Goal: Find specific page/section: Find specific page/section

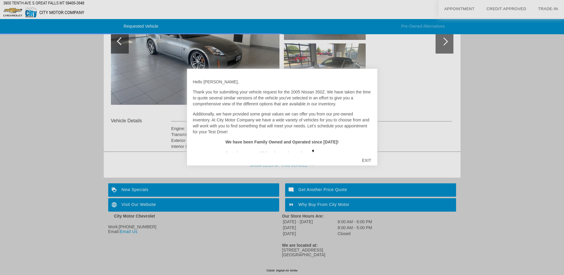
click at [445, 38] on div at bounding box center [282, 137] width 564 height 275
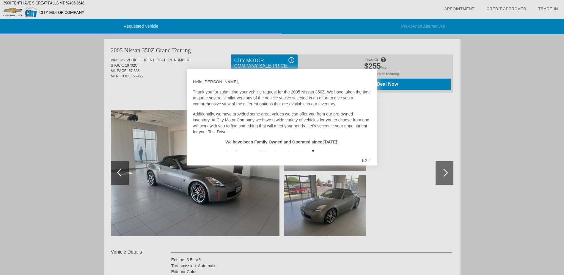
click at [366, 158] on div "EXIT" at bounding box center [366, 160] width 21 height 18
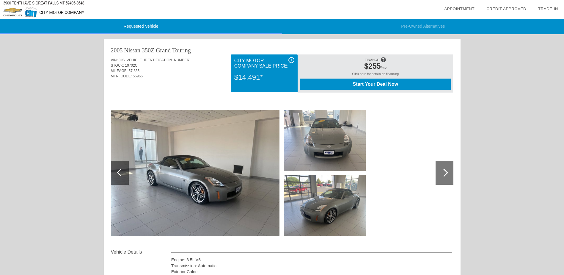
click at [445, 171] on div at bounding box center [444, 173] width 8 height 8
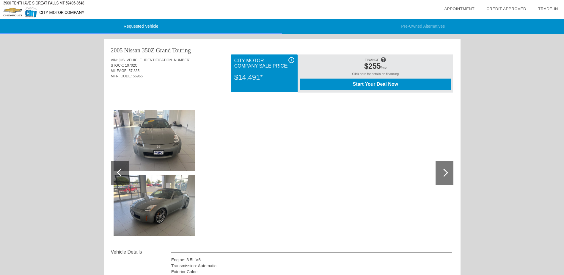
click at [445, 171] on div at bounding box center [444, 173] width 8 height 8
click at [446, 171] on div at bounding box center [444, 173] width 8 height 8
click at [118, 170] on div at bounding box center [120, 173] width 18 height 24
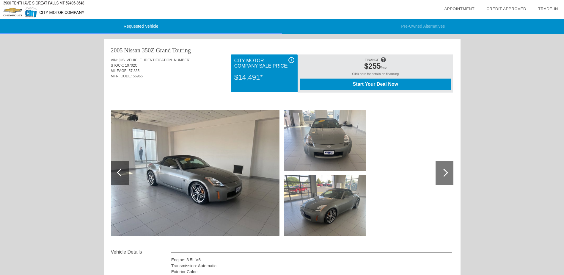
click at [118, 170] on div at bounding box center [120, 173] width 18 height 24
click at [446, 170] on div at bounding box center [444, 173] width 8 height 8
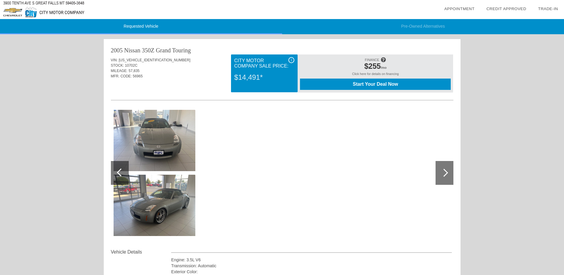
click at [446, 170] on div at bounding box center [444, 173] width 18 height 24
click at [443, 169] on div at bounding box center [444, 173] width 8 height 8
click at [117, 170] on div at bounding box center [120, 173] width 18 height 24
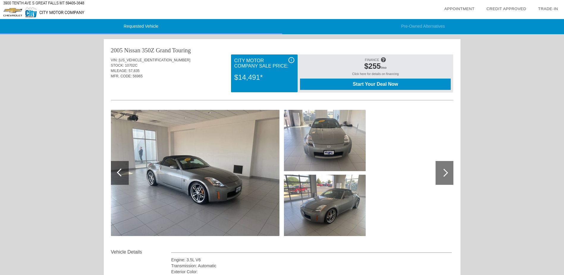
click at [119, 170] on div at bounding box center [121, 172] width 8 height 8
click at [446, 170] on div at bounding box center [444, 173] width 18 height 24
